Goal: Check status: Check status

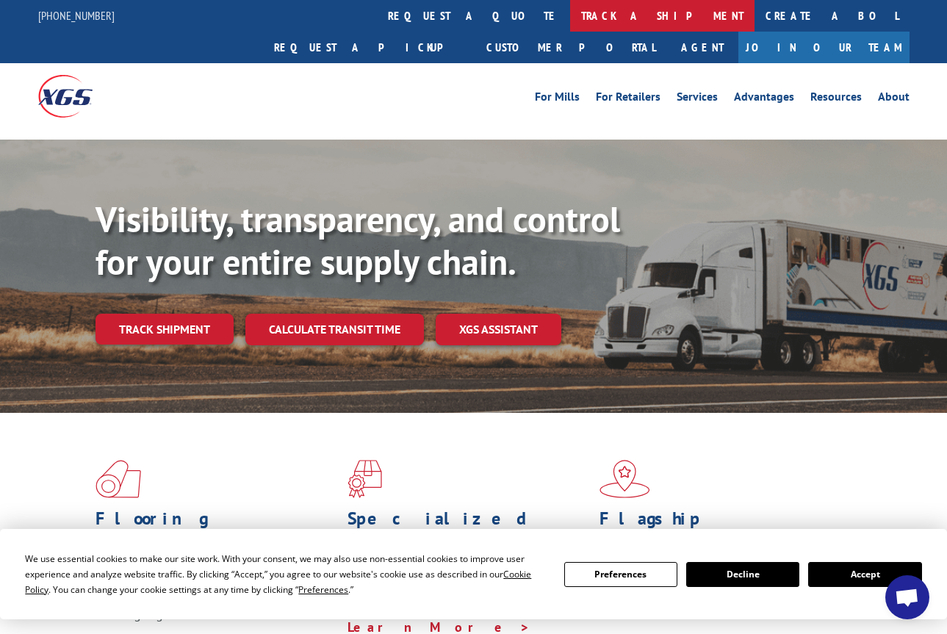
click at [570, 27] on link "track a shipment" at bounding box center [662, 16] width 184 height 32
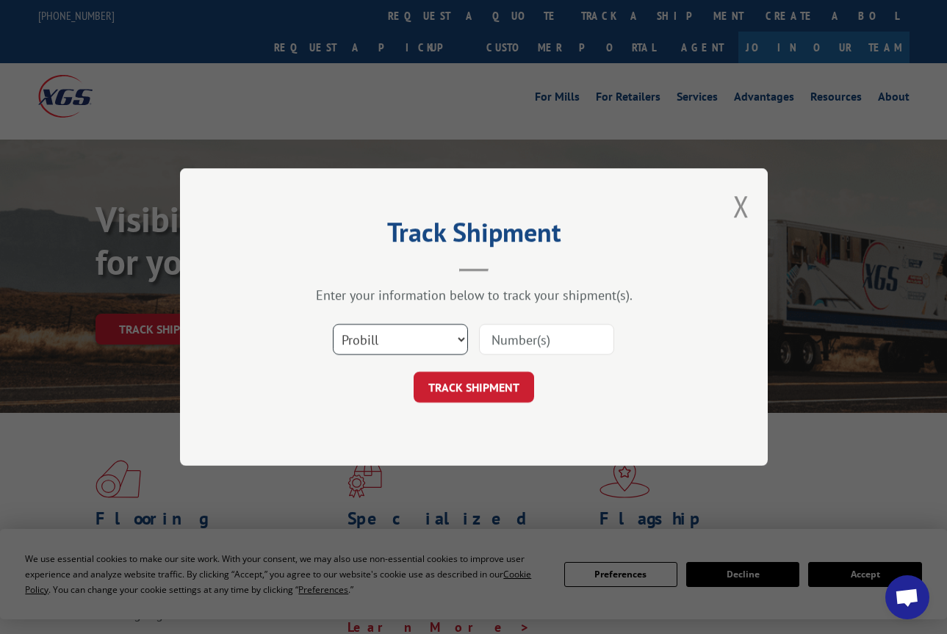
click at [461, 340] on select "Select category... Probill BOL PO" at bounding box center [400, 339] width 135 height 31
select select "bol"
click at [333, 324] on select "Select category... Probill BOL PO" at bounding box center [400, 339] width 135 height 31
click at [496, 338] on input at bounding box center [546, 339] width 135 height 31
paste input "3371894"
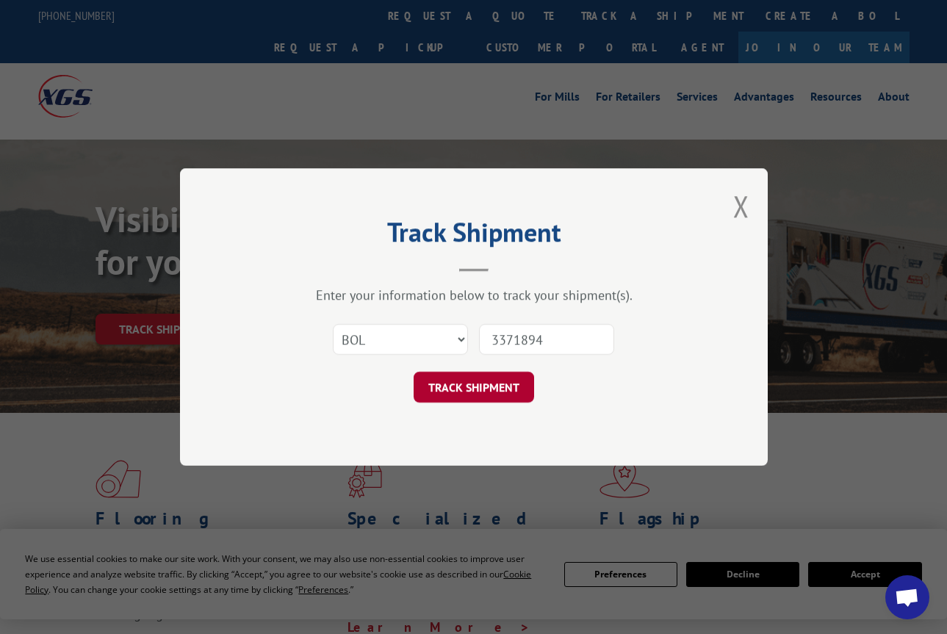
type input "3371894"
click at [511, 381] on button "TRACK SHIPMENT" at bounding box center [474, 387] width 120 height 31
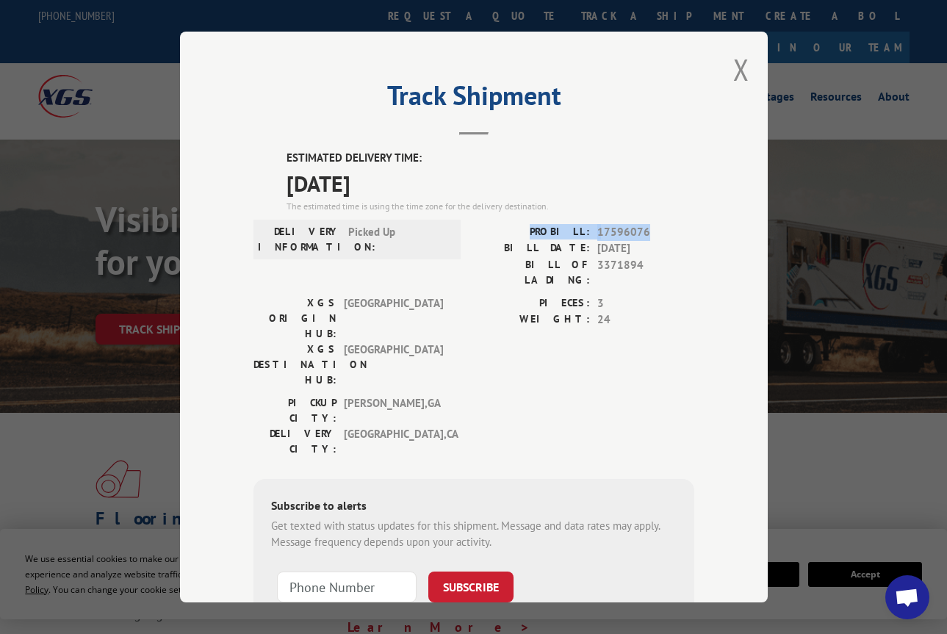
drag, startPoint x: 646, startPoint y: 226, endPoint x: 543, endPoint y: 228, distance: 102.9
click at [543, 228] on div "PROBILL: 17596076" at bounding box center [584, 232] width 220 height 17
copy div "PROBILL: 17596076"
click at [733, 72] on button "Close modal" at bounding box center [741, 69] width 16 height 39
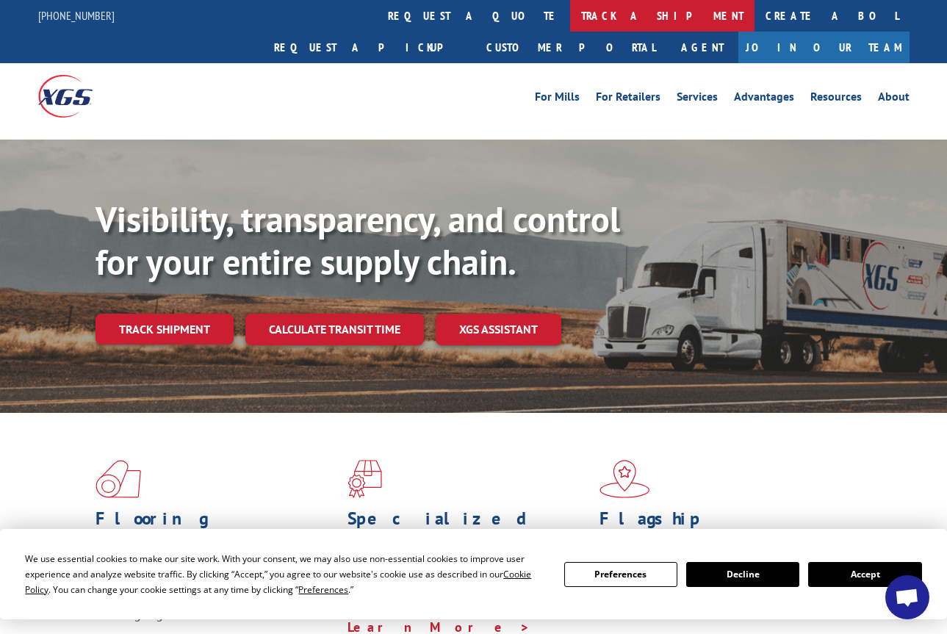
click at [570, 22] on link "track a shipment" at bounding box center [662, 16] width 184 height 32
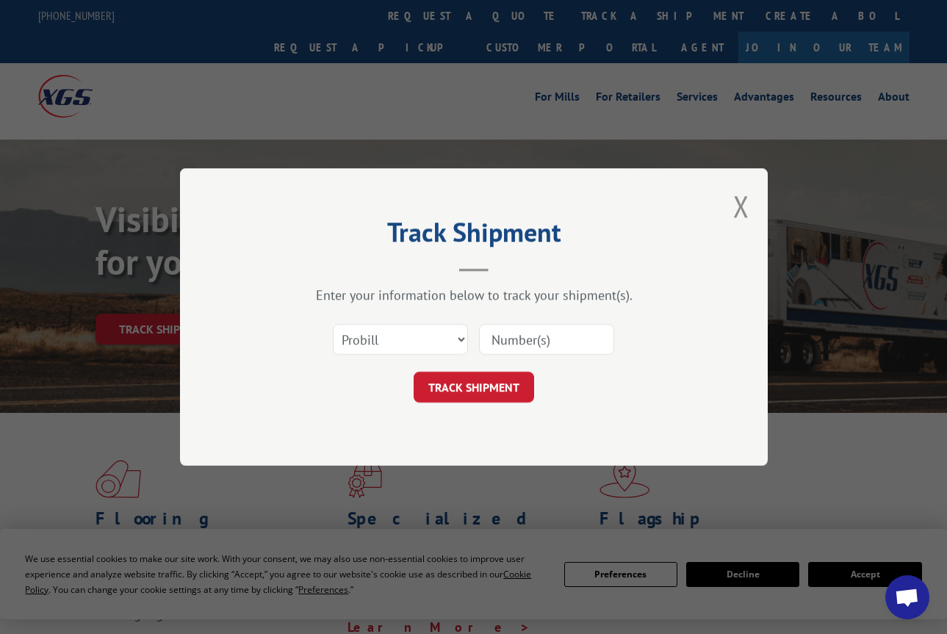
click at [502, 341] on input at bounding box center [546, 339] width 135 height 31
type input "17596076"
click at [480, 393] on button "TRACK SHIPMENT" at bounding box center [474, 387] width 120 height 31
